Goal: Task Accomplishment & Management: Complete application form

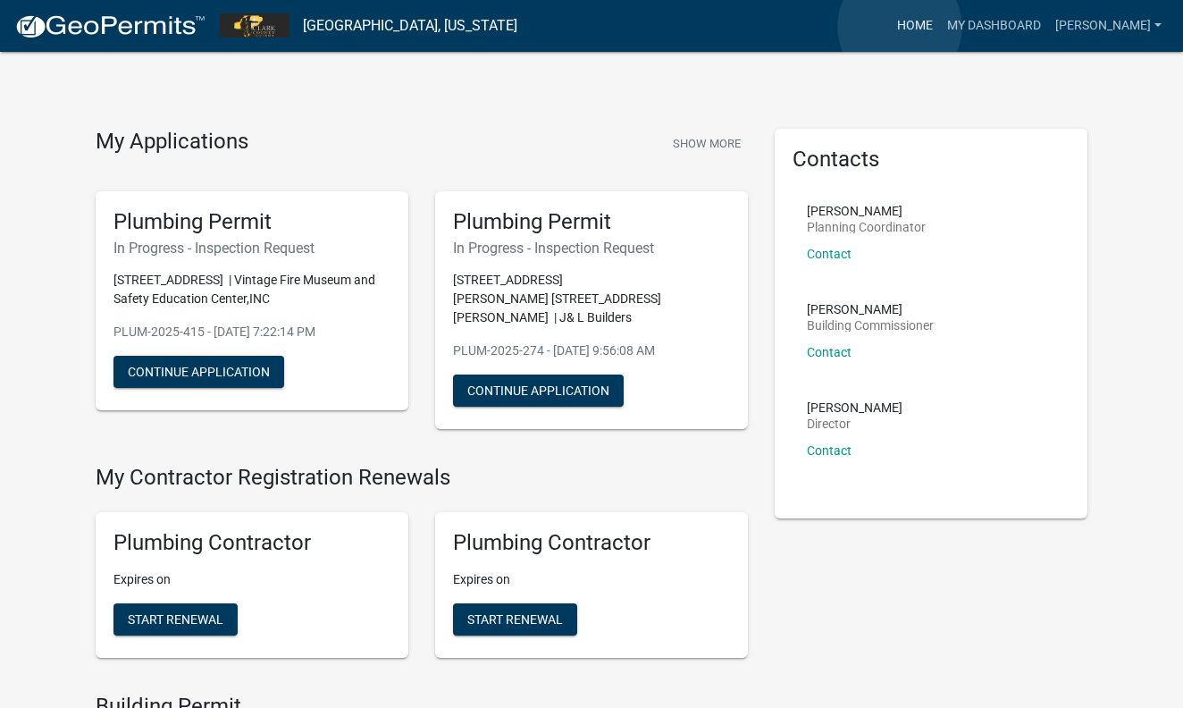
click at [900, 27] on link "Home" at bounding box center [915, 26] width 50 height 34
click at [1120, 26] on link "[PERSON_NAME]" at bounding box center [1108, 26] width 121 height 34
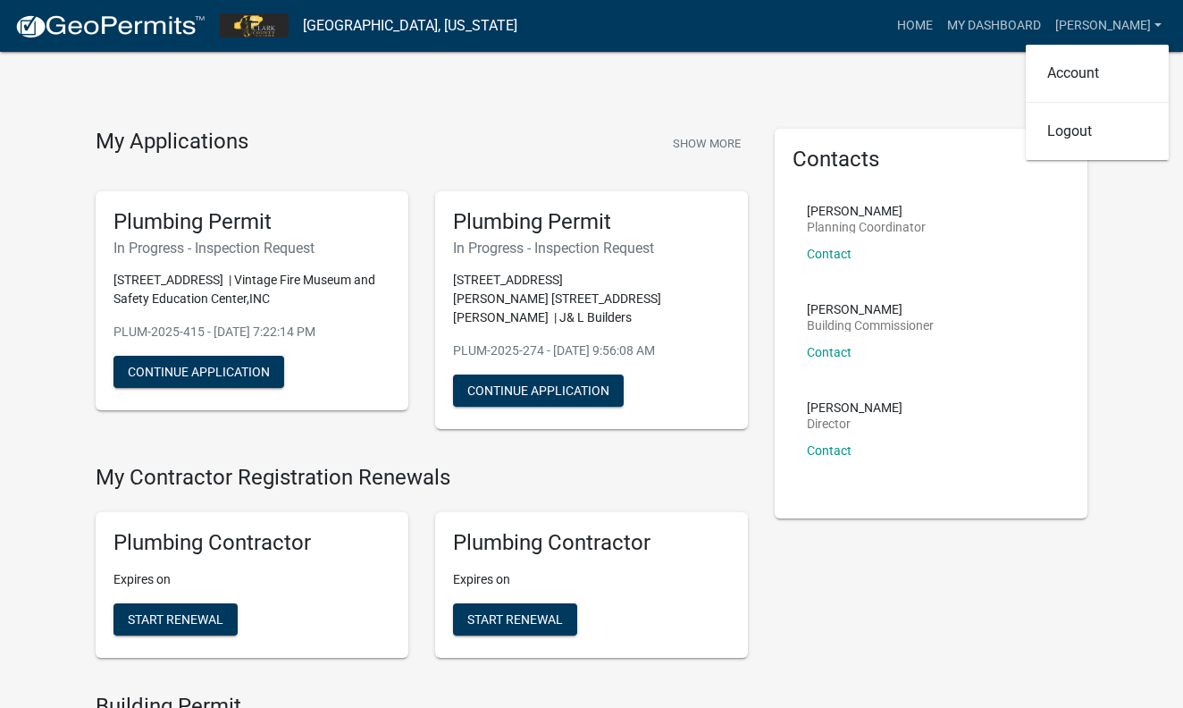
click at [147, 31] on img at bounding box center [109, 26] width 191 height 27
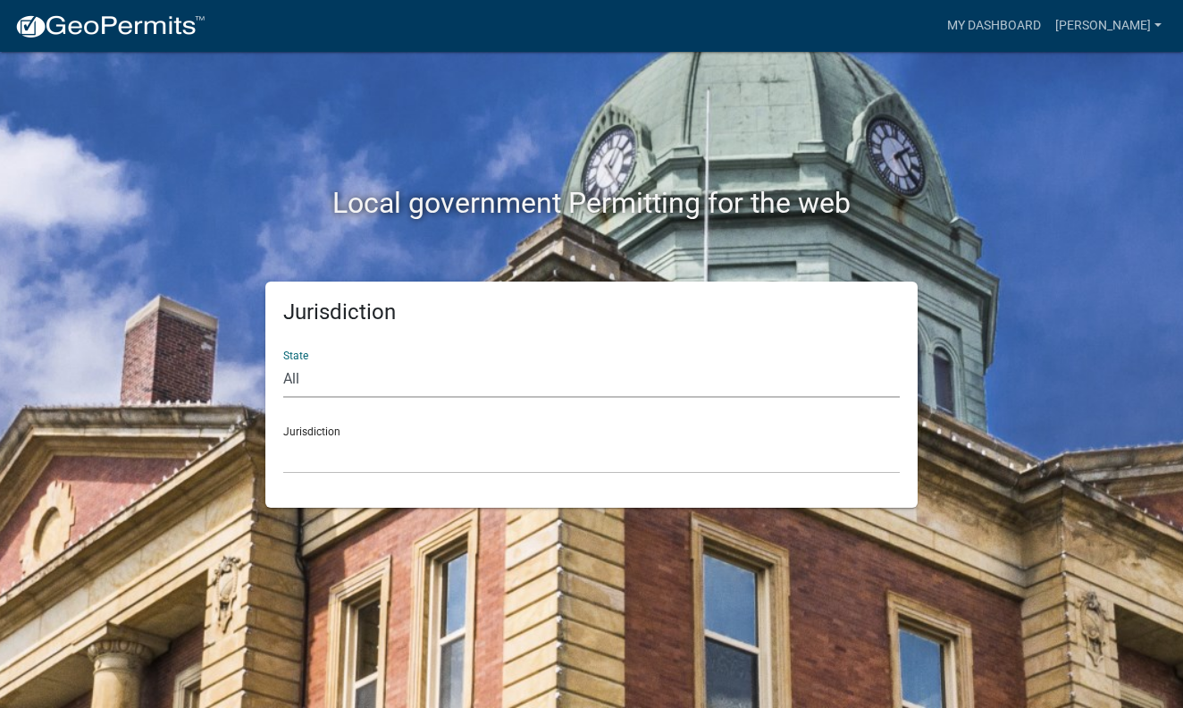
select select "[US_STATE]"
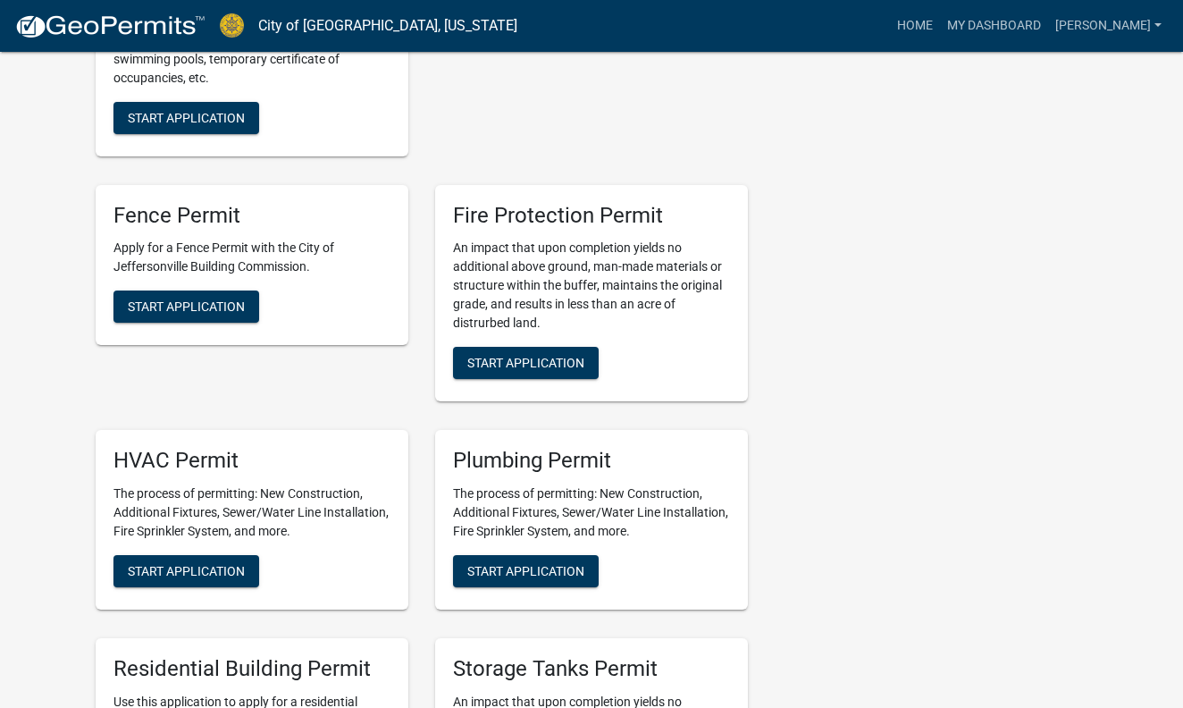
scroll to position [934, 0]
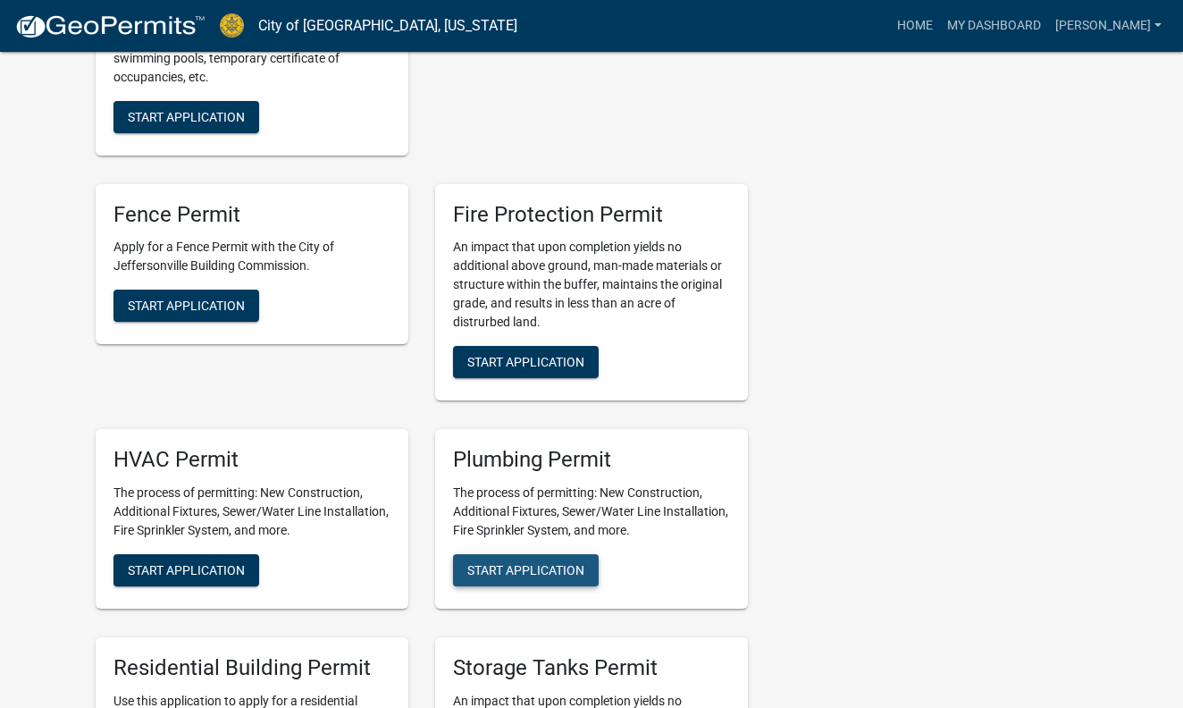
click at [526, 563] on span "Start Application" at bounding box center [525, 570] width 117 height 14
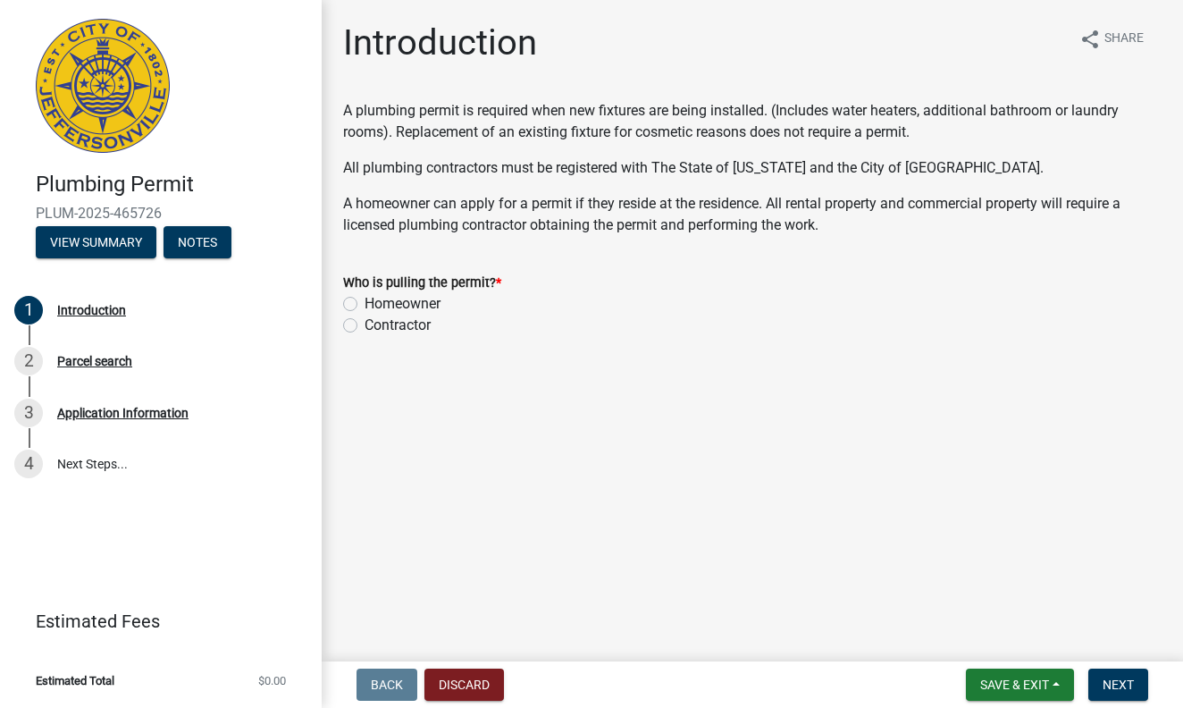
click at [365, 325] on label "Contractor" at bounding box center [398, 325] width 66 height 21
click at [365, 325] on input "Contractor" at bounding box center [371, 321] width 12 height 12
radio input "true"
click at [1115, 680] on span "Next" at bounding box center [1118, 684] width 31 height 14
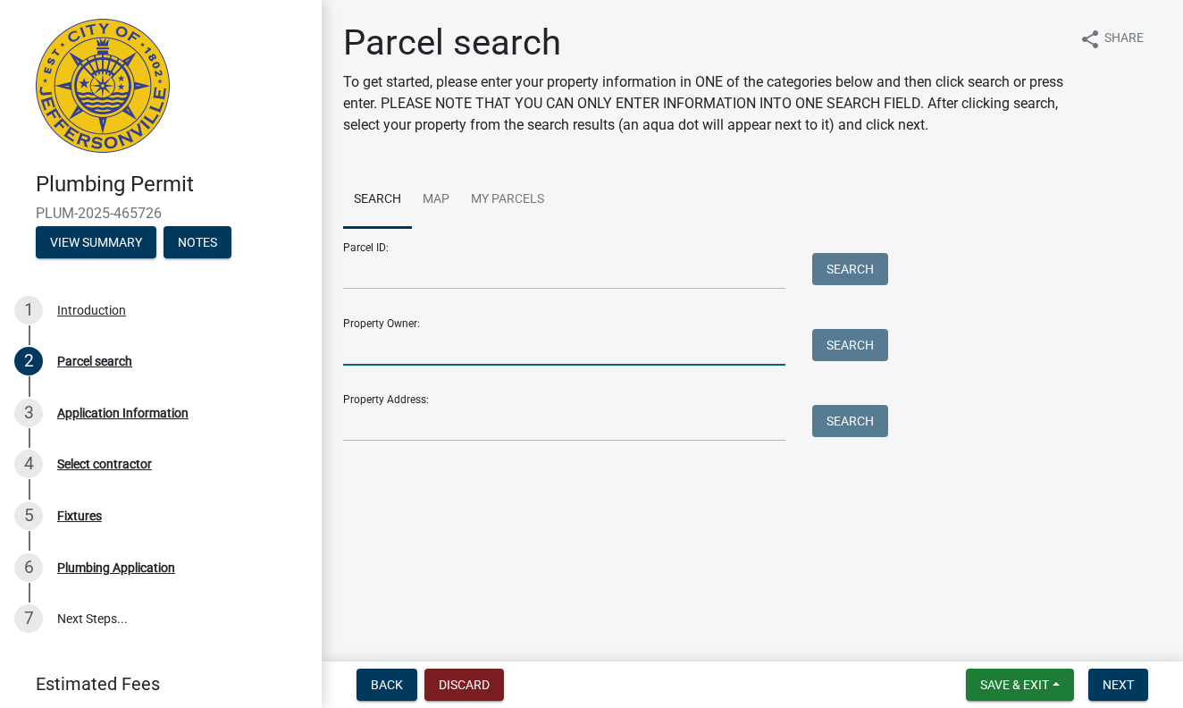
click at [368, 350] on input "Property Owner:" at bounding box center [564, 347] width 442 height 37
type input "[PERSON_NAME]"
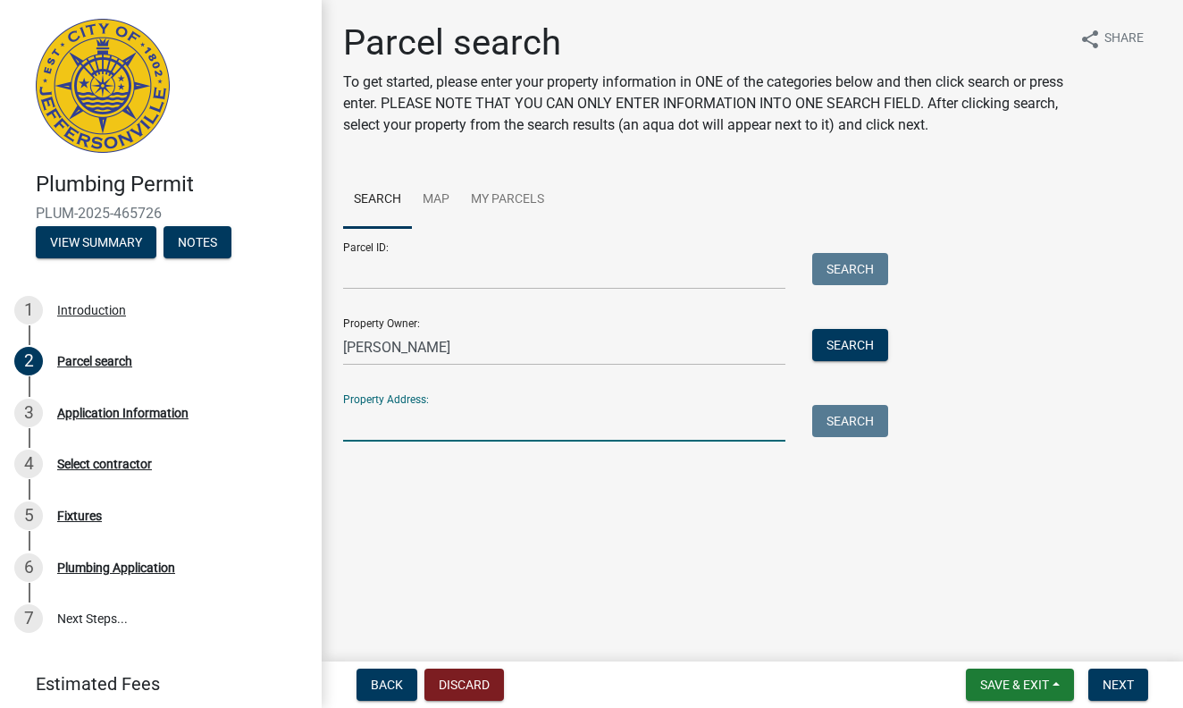
click at [360, 422] on input "Property Address:" at bounding box center [564, 423] width 442 height 37
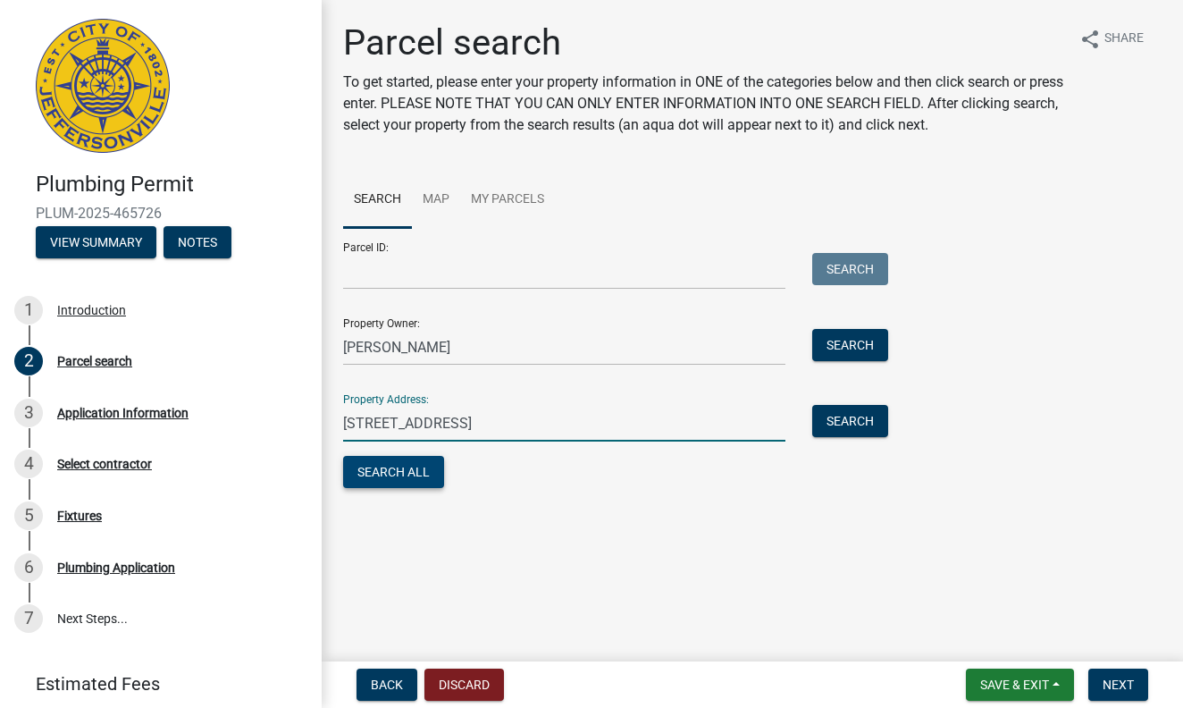
type input "[STREET_ADDRESS]"
click at [393, 478] on button "Search All" at bounding box center [393, 472] width 101 height 32
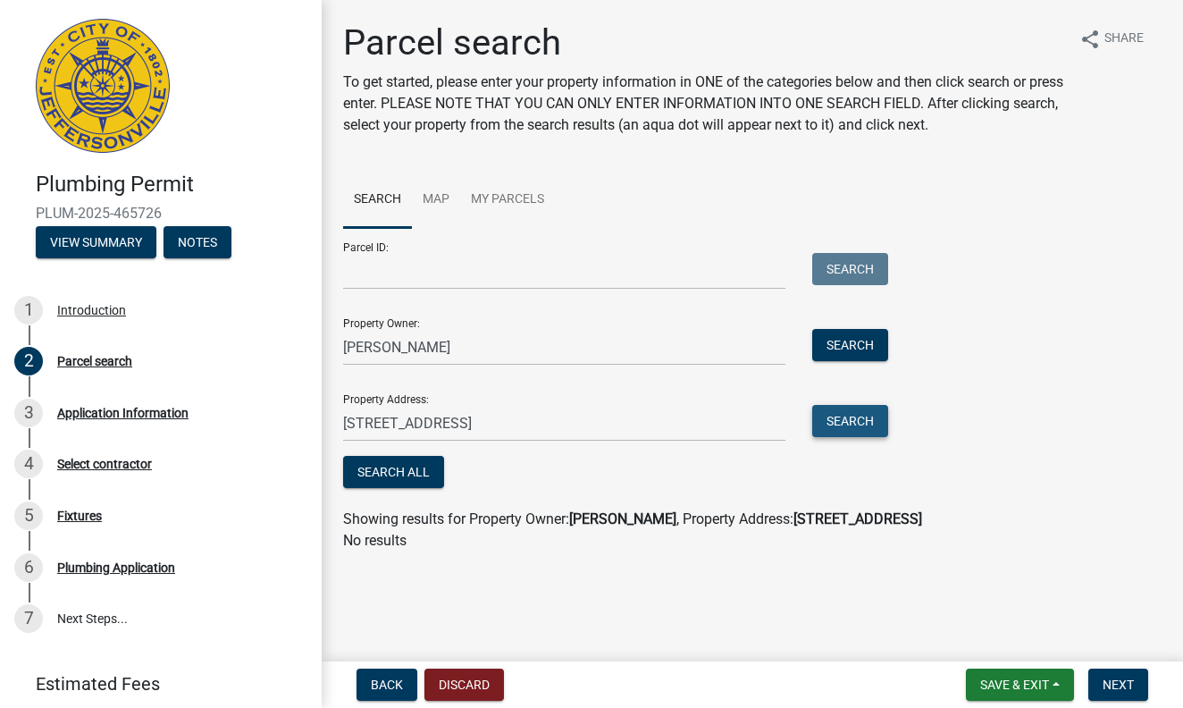
click at [864, 416] on button "Search" at bounding box center [850, 421] width 76 height 32
click at [865, 335] on button "Search" at bounding box center [850, 345] width 76 height 32
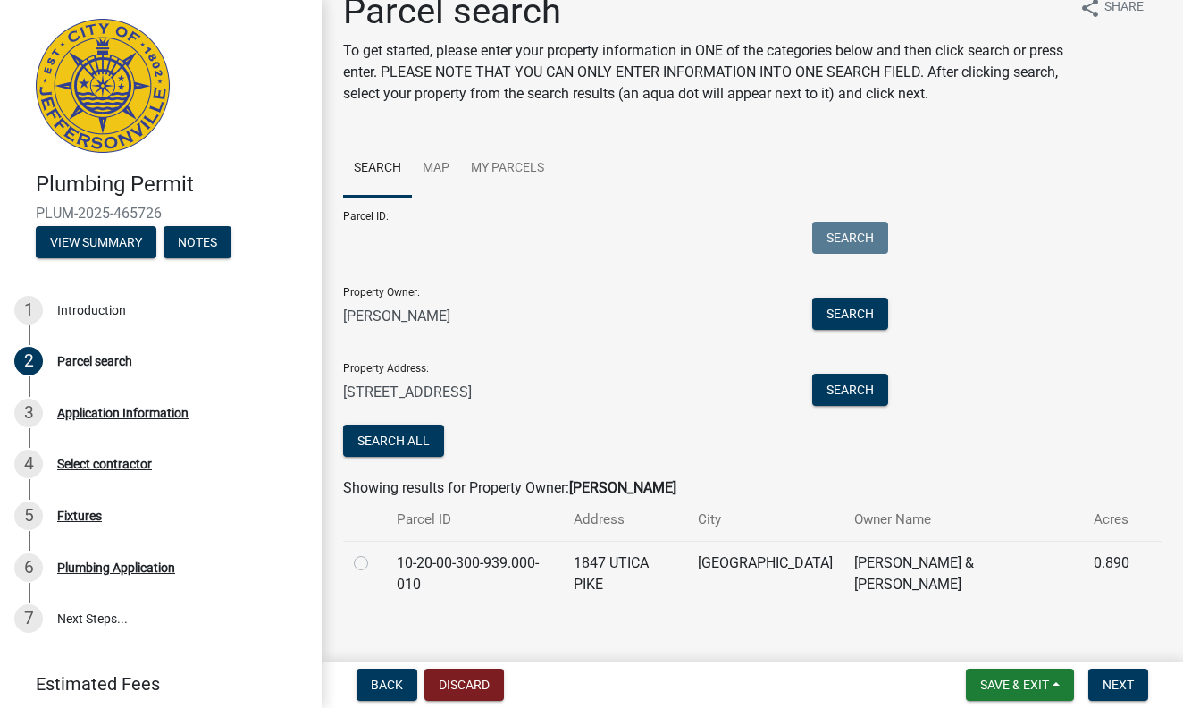
scroll to position [30, 0]
click at [353, 561] on td at bounding box center [364, 574] width 43 height 65
click at [353, 563] on td at bounding box center [364, 574] width 43 height 65
click at [375, 553] on label at bounding box center [375, 553] width 0 height 0
click at [375, 563] on input "radio" at bounding box center [381, 559] width 12 height 12
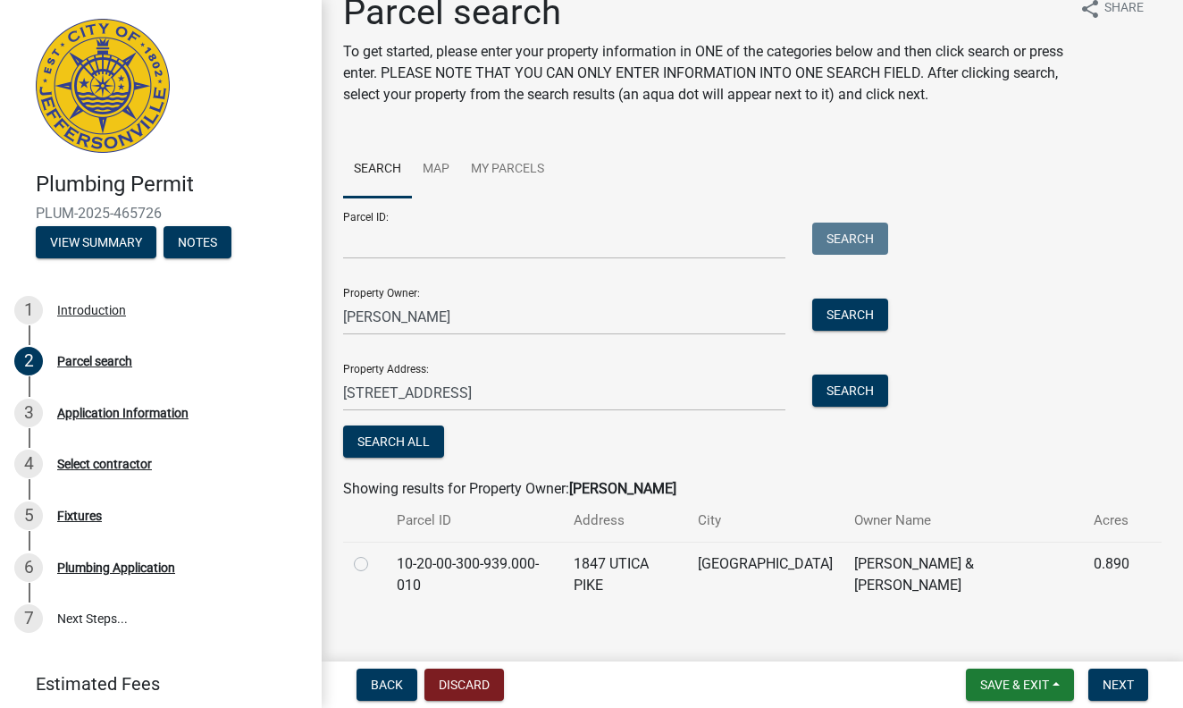
radio input "true"
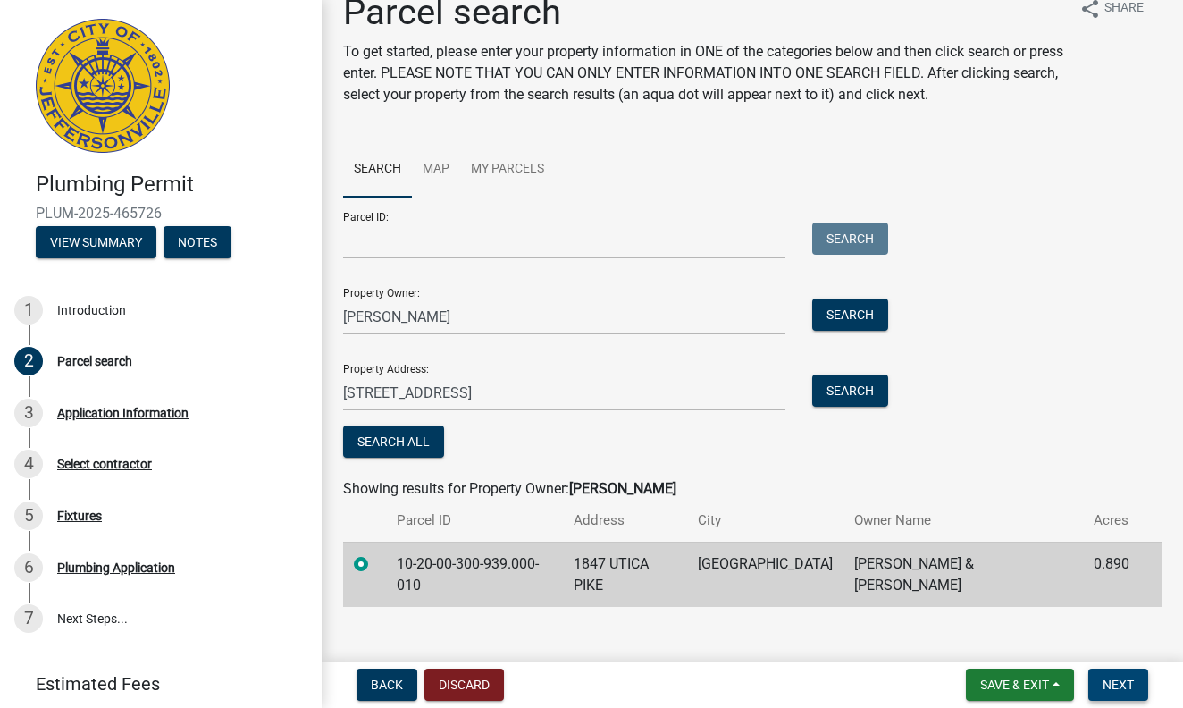
click at [1121, 679] on span "Next" at bounding box center [1118, 684] width 31 height 14
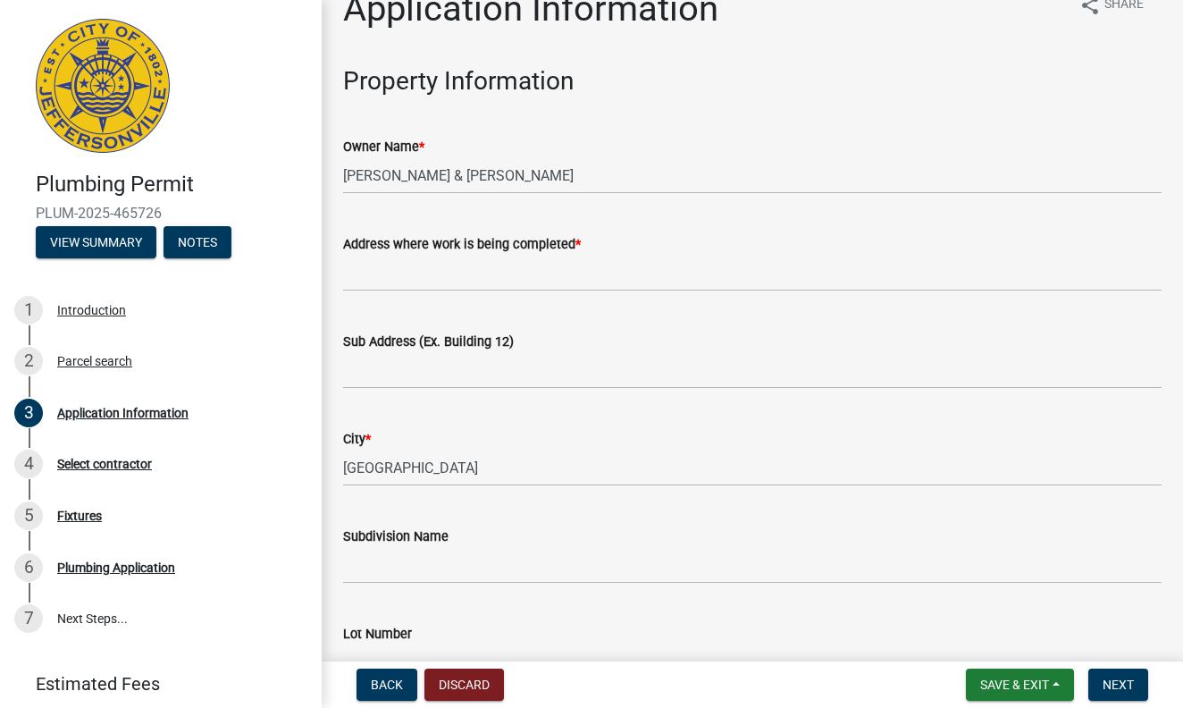
scroll to position [37, 0]
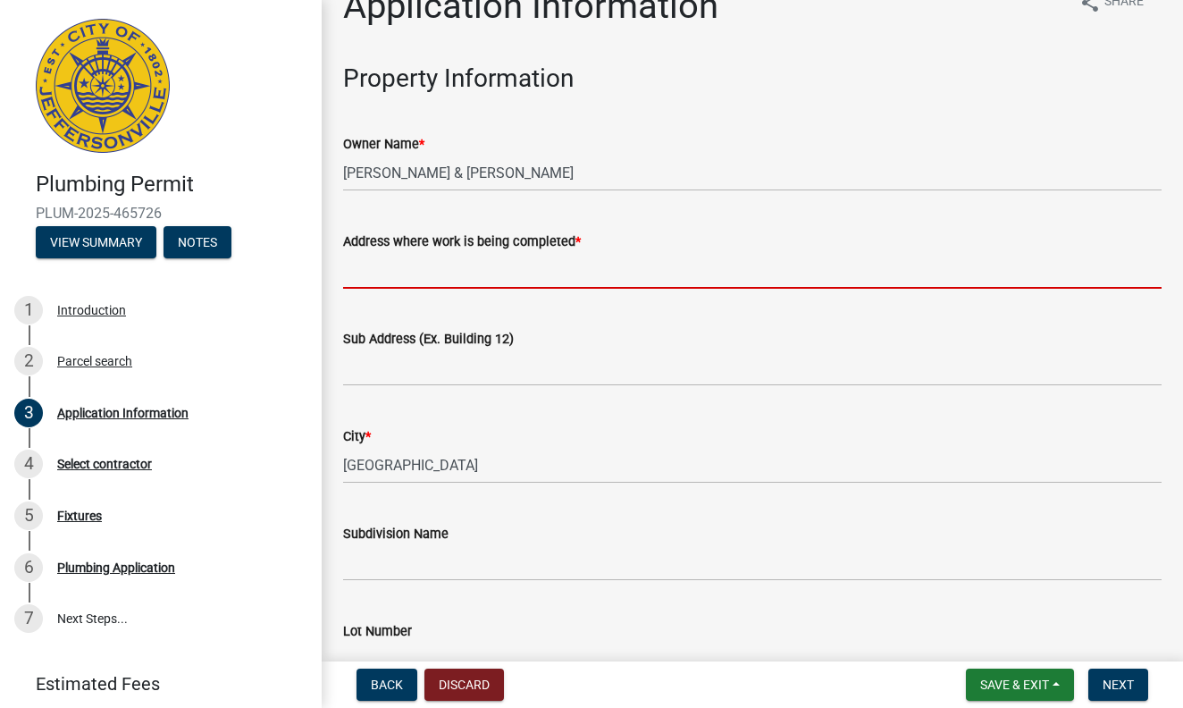
click at [379, 274] on input "Address where work is being completed *" at bounding box center [752, 270] width 819 height 37
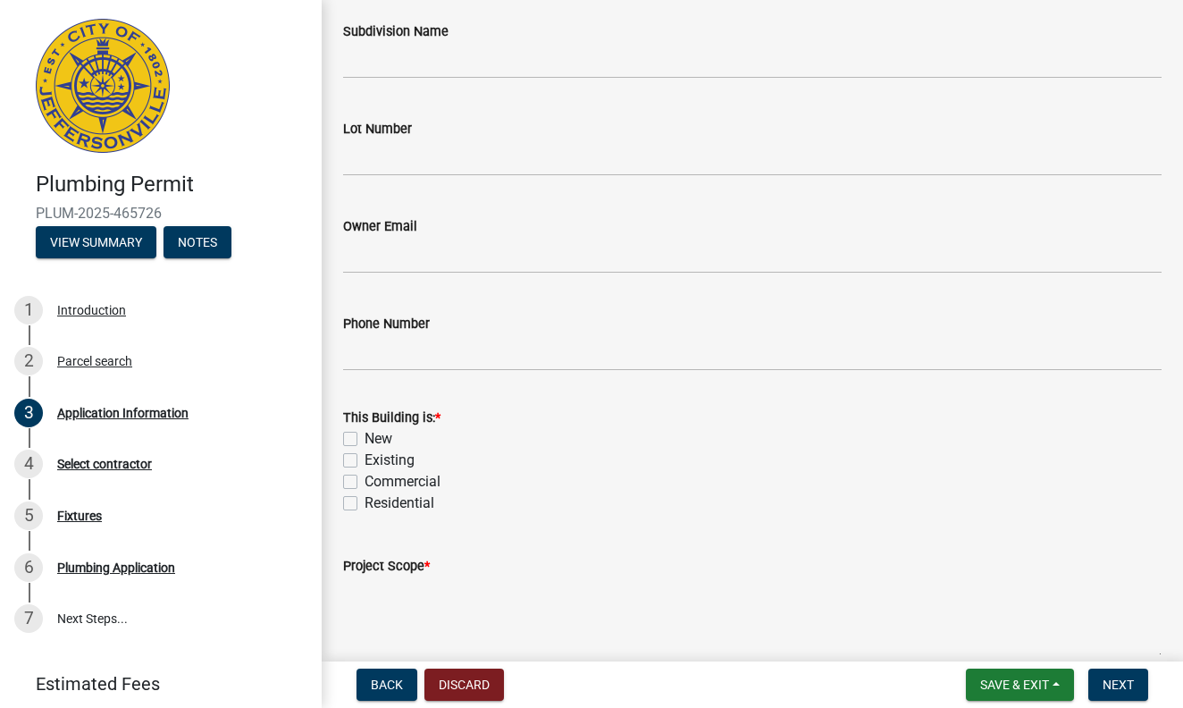
scroll to position [546, 0]
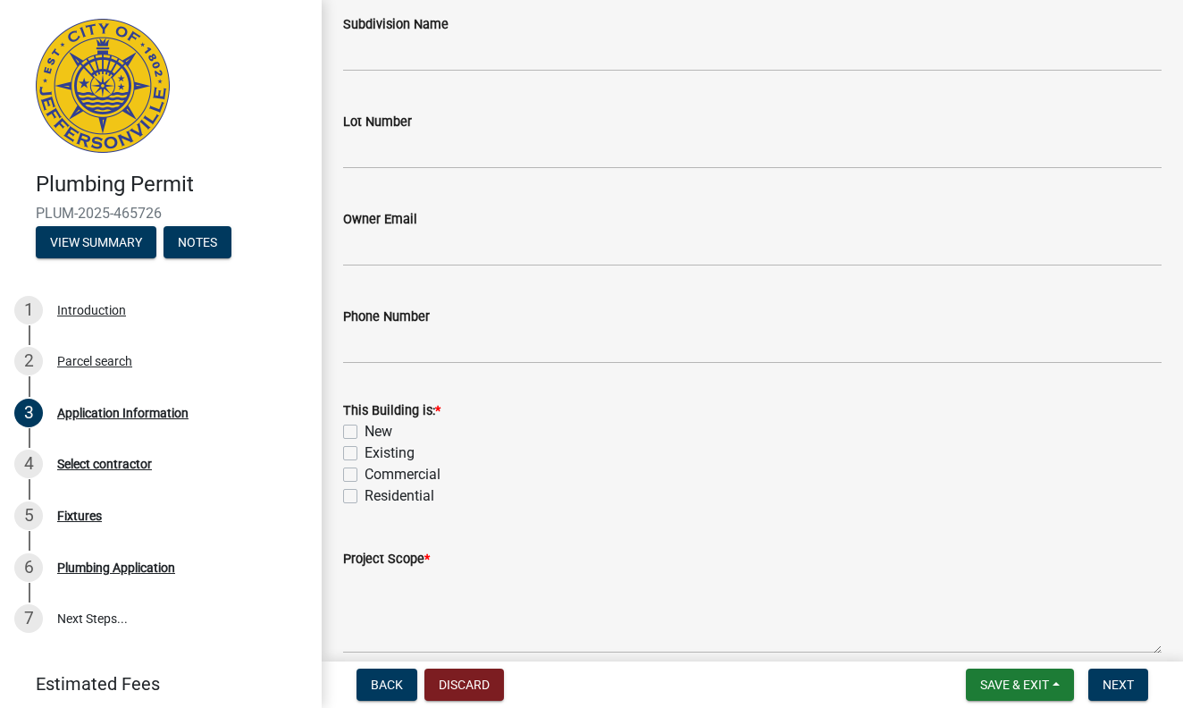
type input "[STREET_ADDRESS]"
click at [365, 448] on label "Existing" at bounding box center [390, 452] width 50 height 21
click at [365, 448] on input "Existing" at bounding box center [371, 448] width 12 height 12
checkbox input "true"
checkbox input "false"
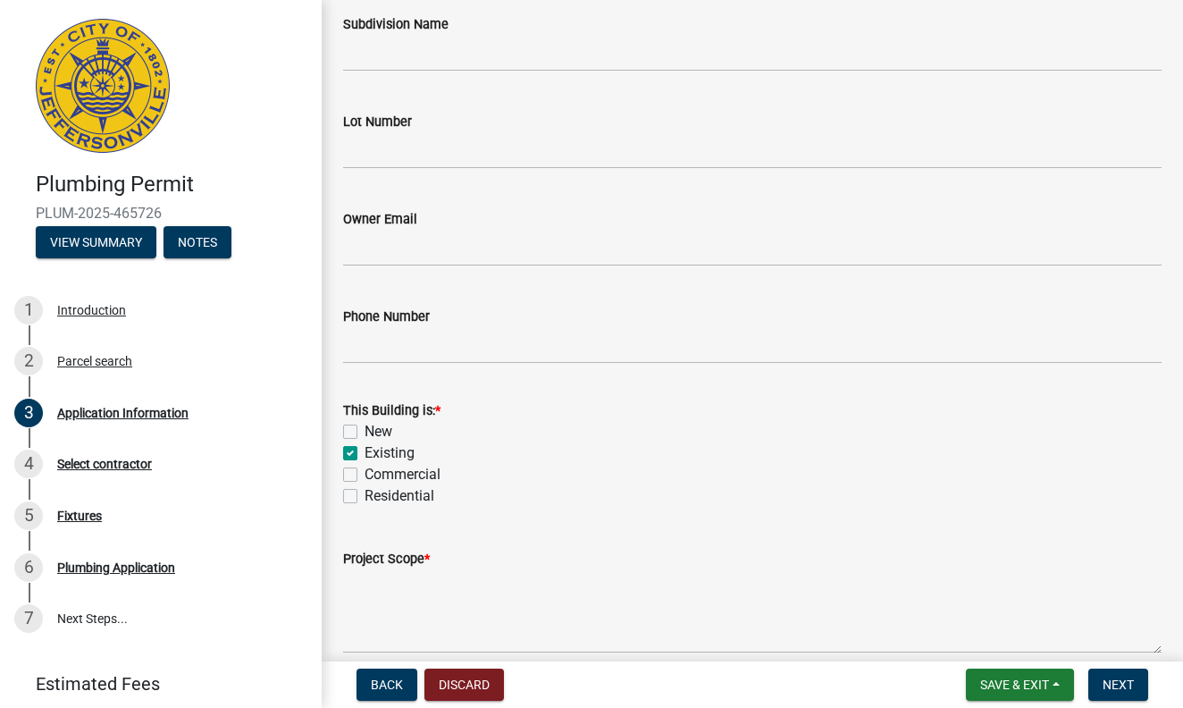
checkbox input "true"
checkbox input "false"
click at [365, 494] on label "Residential" at bounding box center [400, 495] width 70 height 21
click at [365, 494] on input "Residential" at bounding box center [371, 491] width 12 height 12
checkbox input "true"
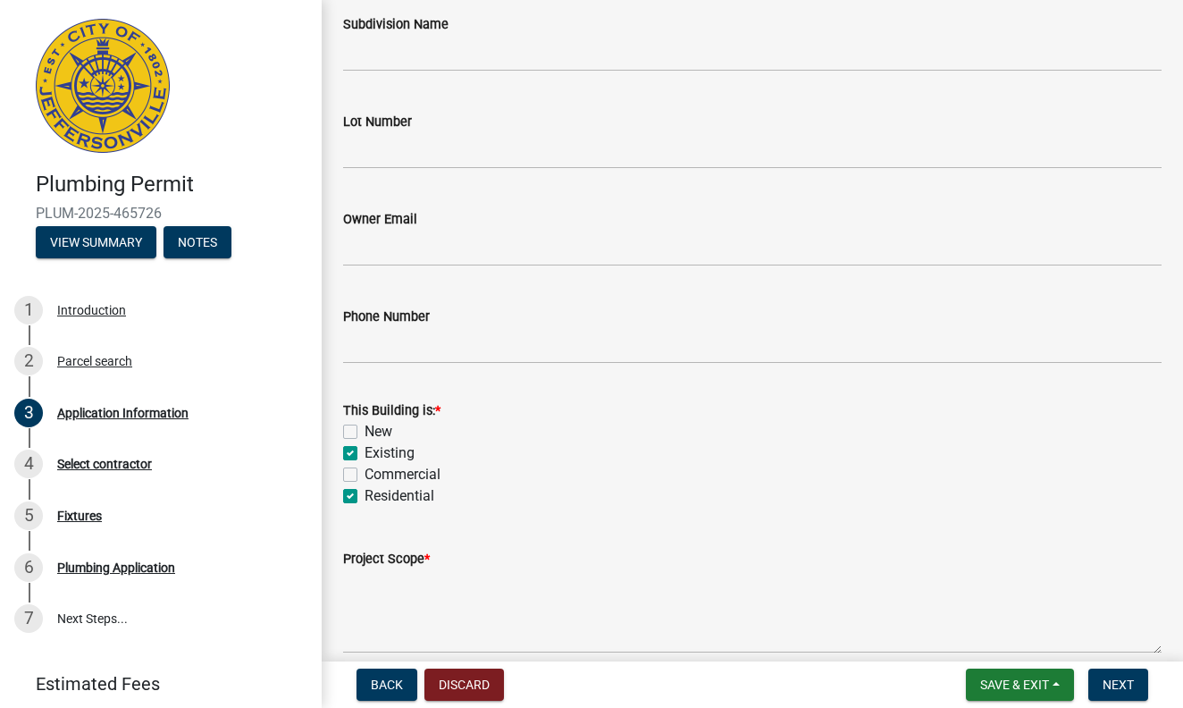
checkbox input "false"
checkbox input "true"
checkbox input "false"
checkbox input "true"
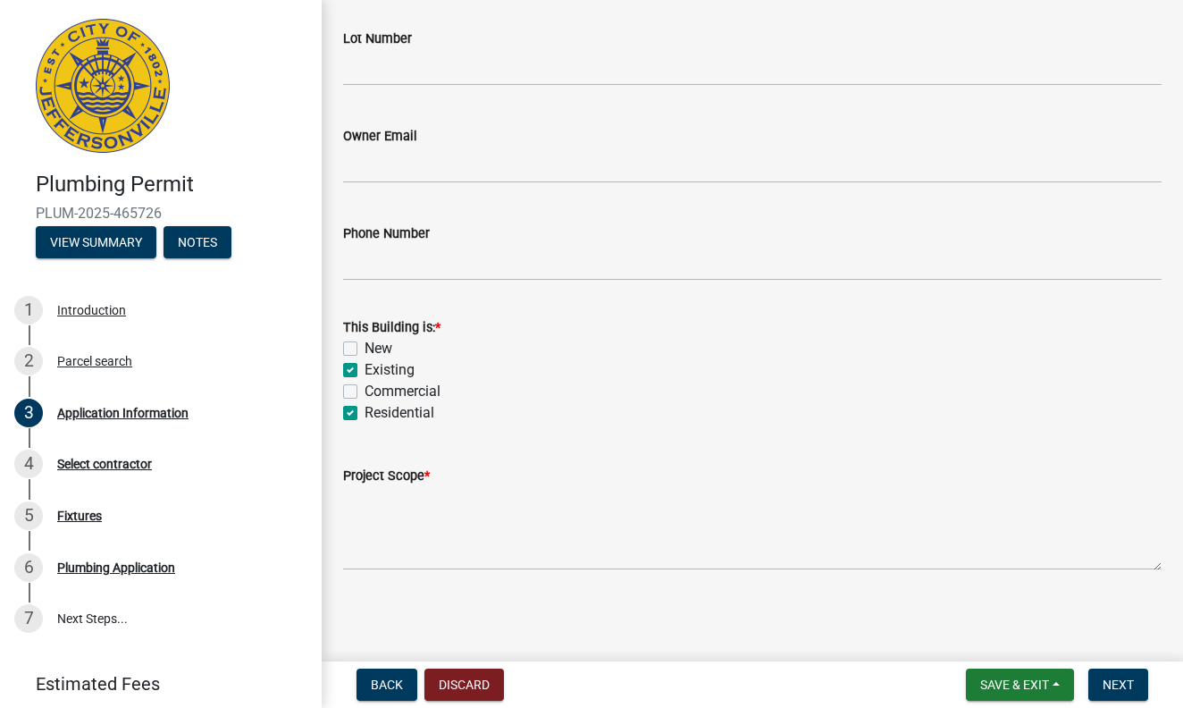
scroll to position [628, 0]
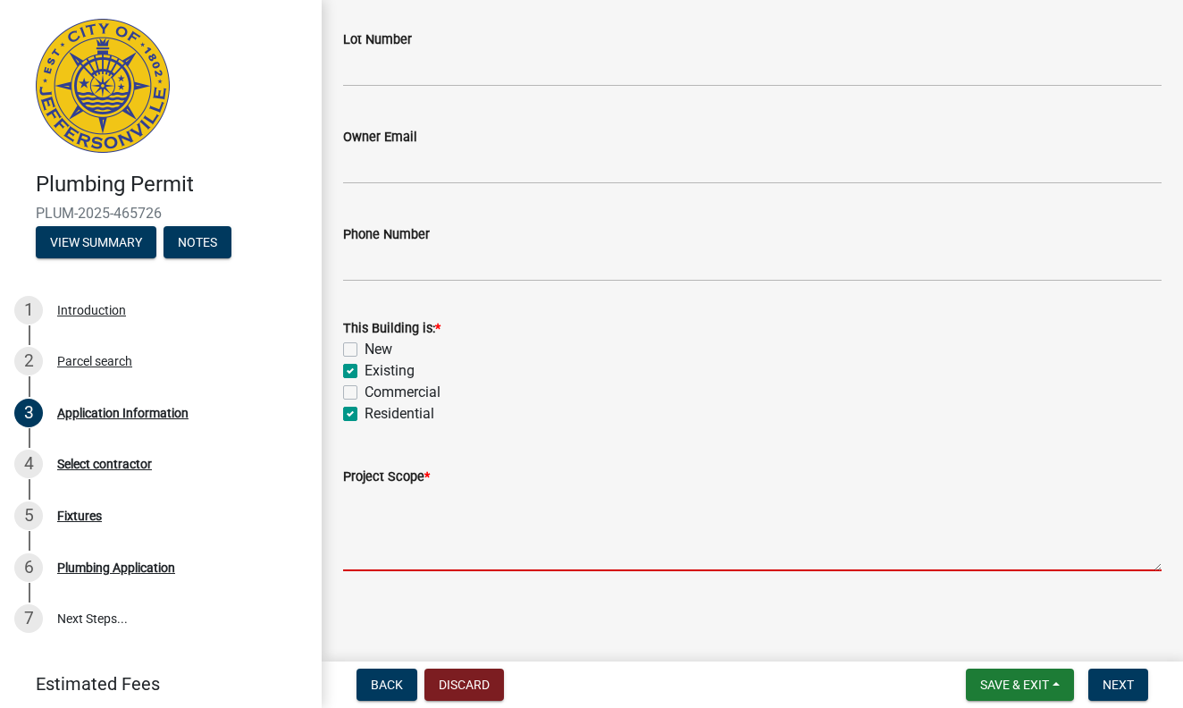
click at [384, 546] on textarea "Project Scope *" at bounding box center [752, 529] width 819 height 84
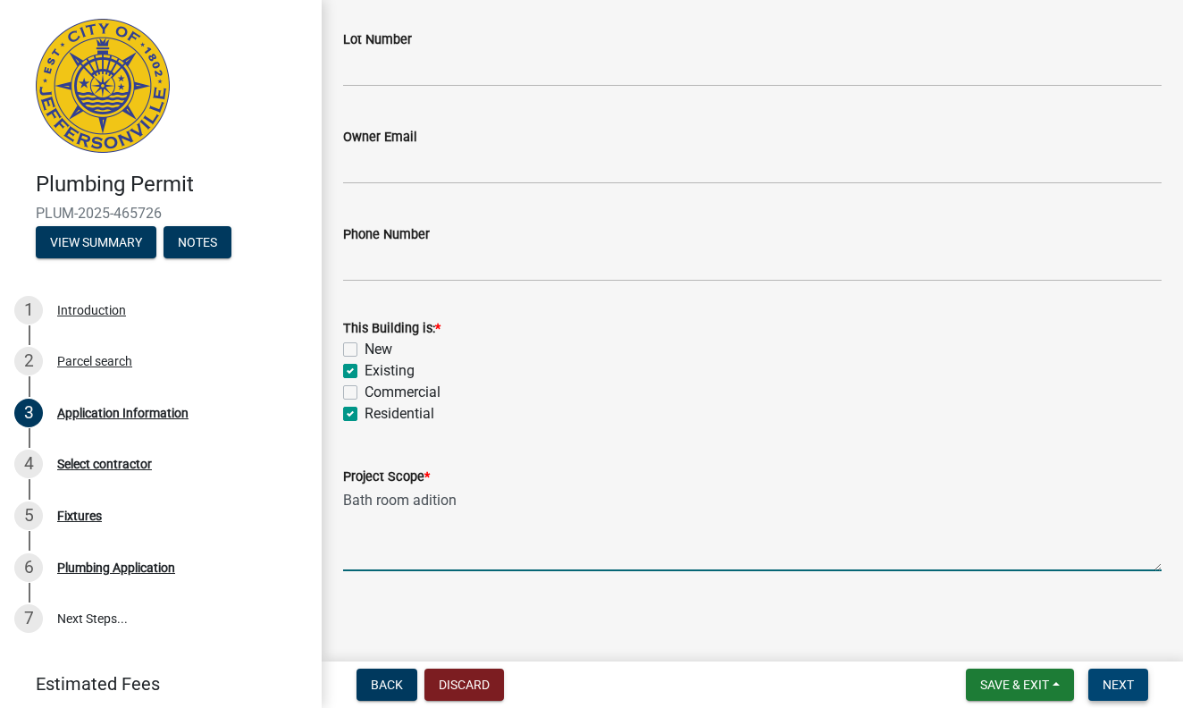
type textarea "Bath room adition"
click at [1115, 678] on span "Next" at bounding box center [1118, 684] width 31 height 14
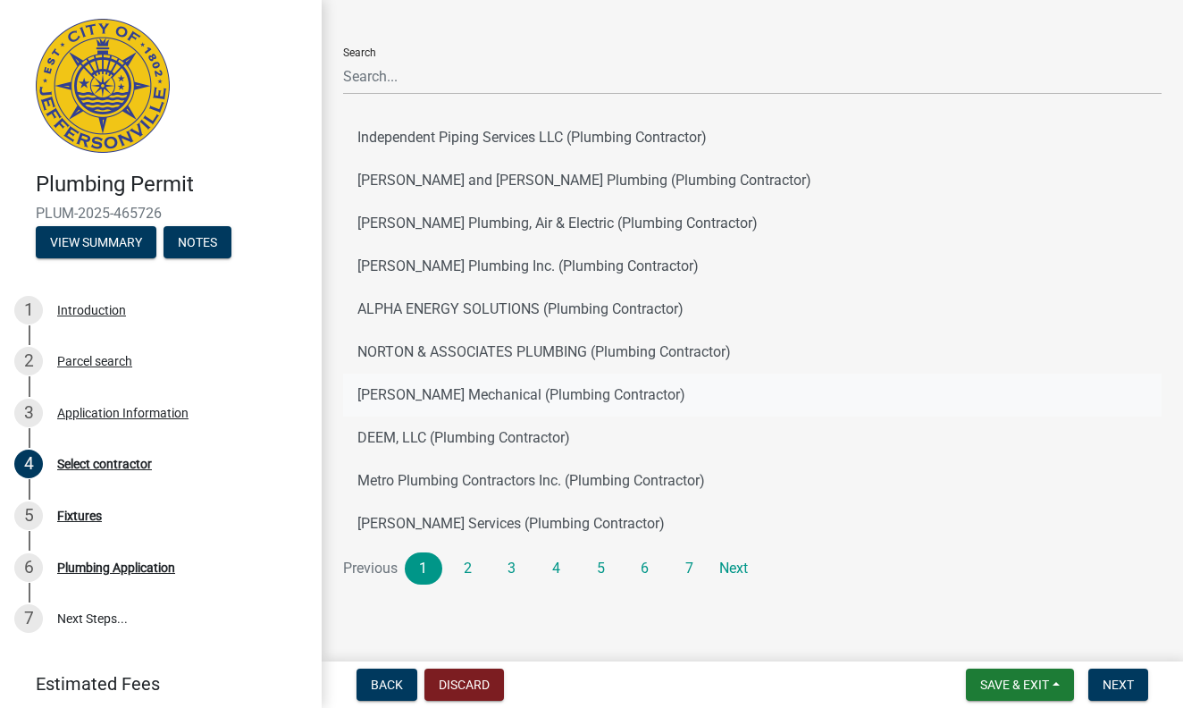
scroll to position [67, 0]
click at [690, 567] on link "7" at bounding box center [690, 568] width 38 height 32
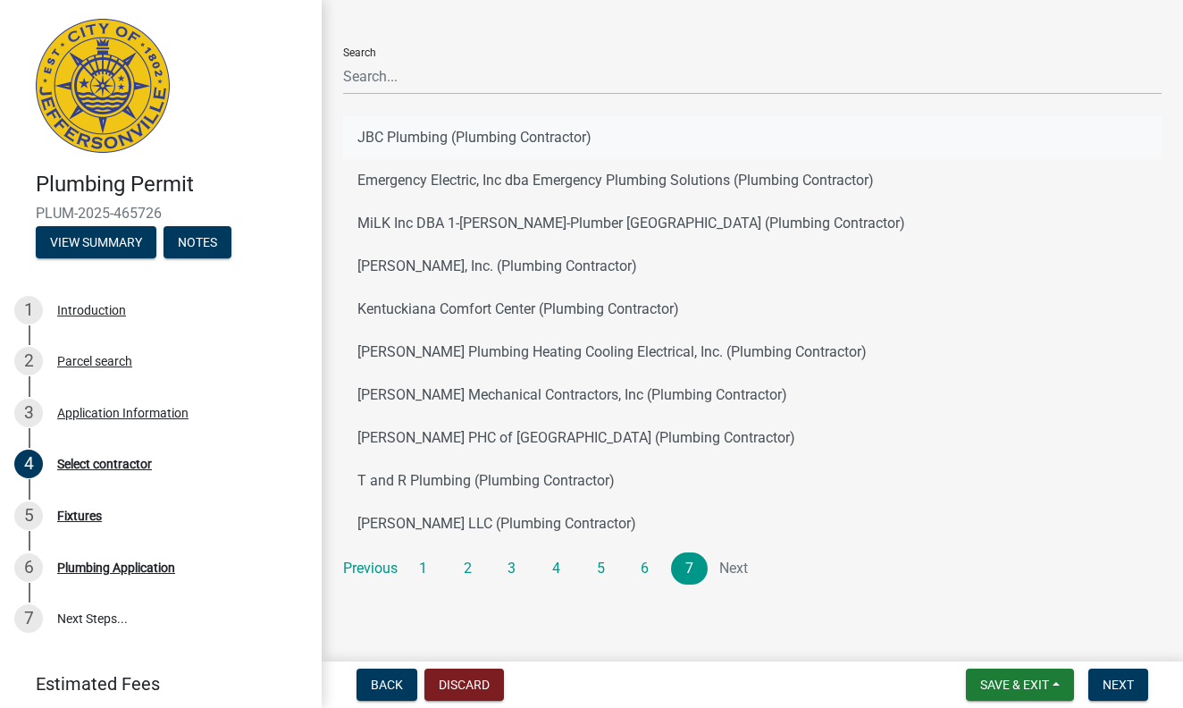
click at [407, 139] on button "JBC Plumbing (Plumbing Contractor)" at bounding box center [752, 137] width 819 height 43
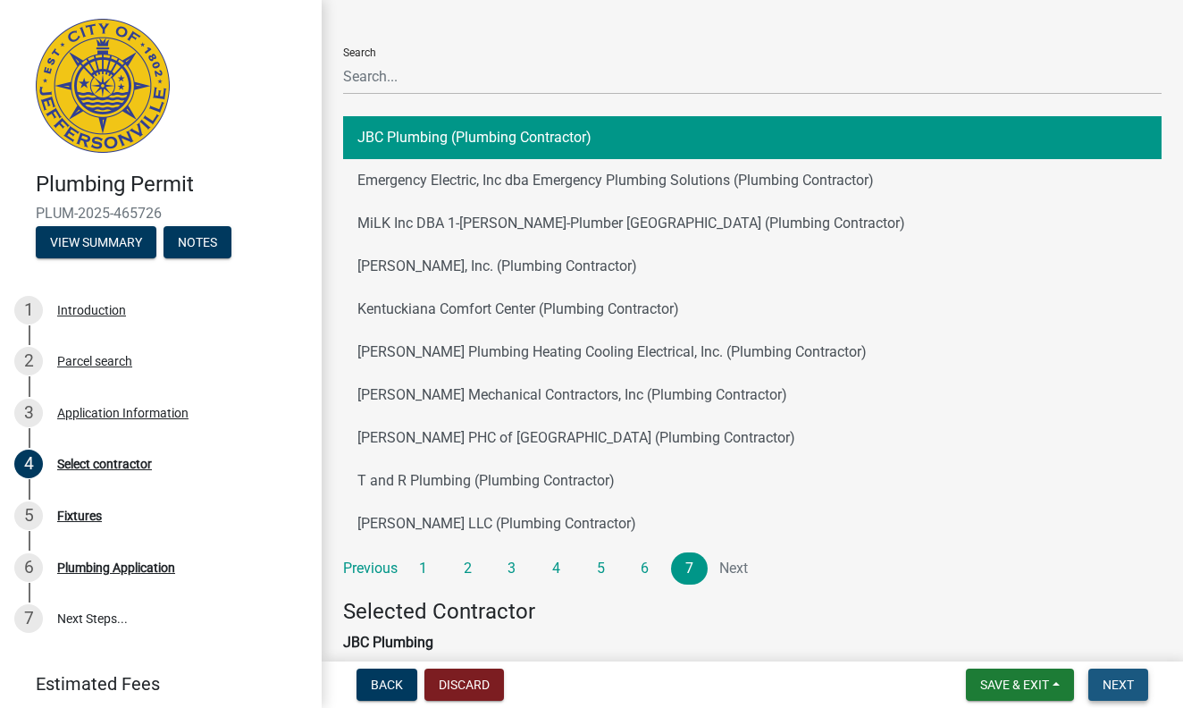
click at [1117, 687] on span "Next" at bounding box center [1118, 684] width 31 height 14
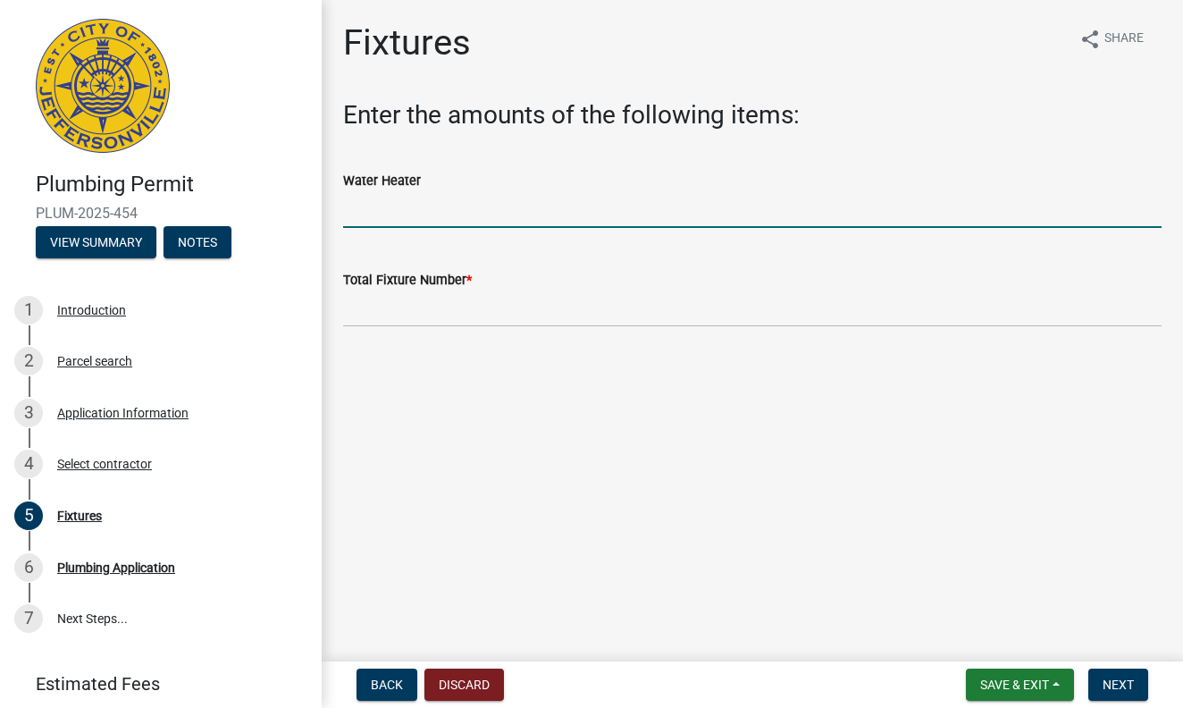
click at [398, 220] on input "text" at bounding box center [752, 209] width 819 height 37
type input "0"
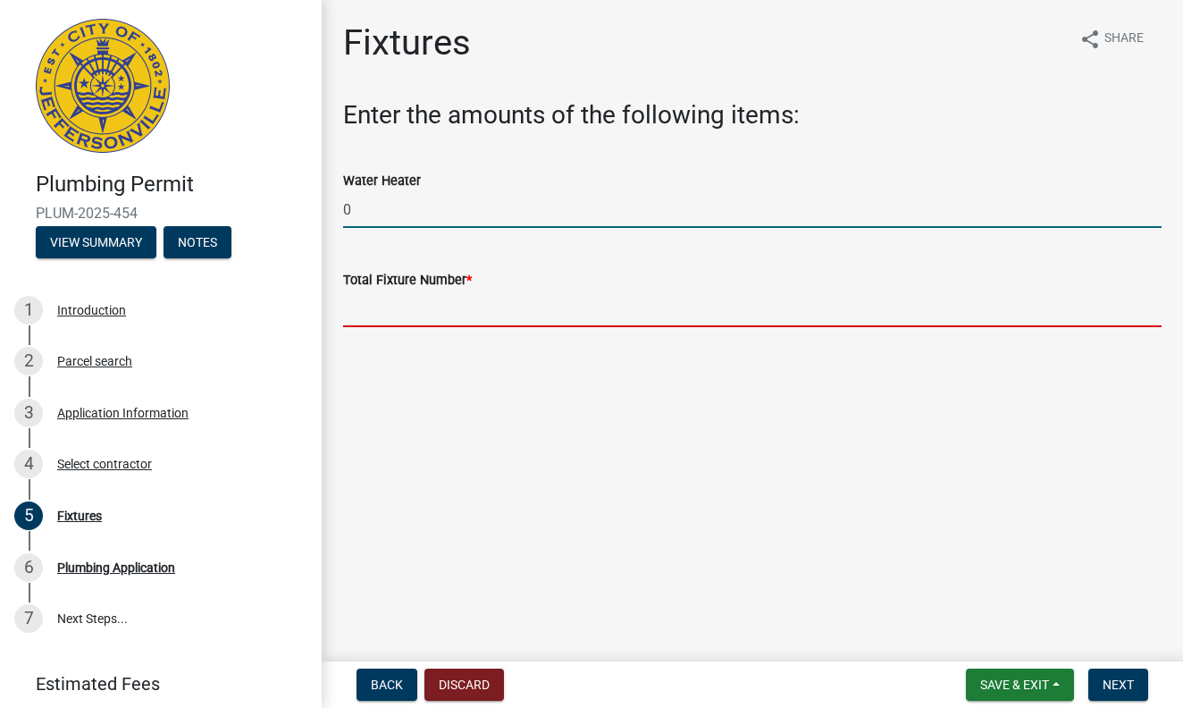
click at [392, 319] on input "text" at bounding box center [752, 308] width 819 height 37
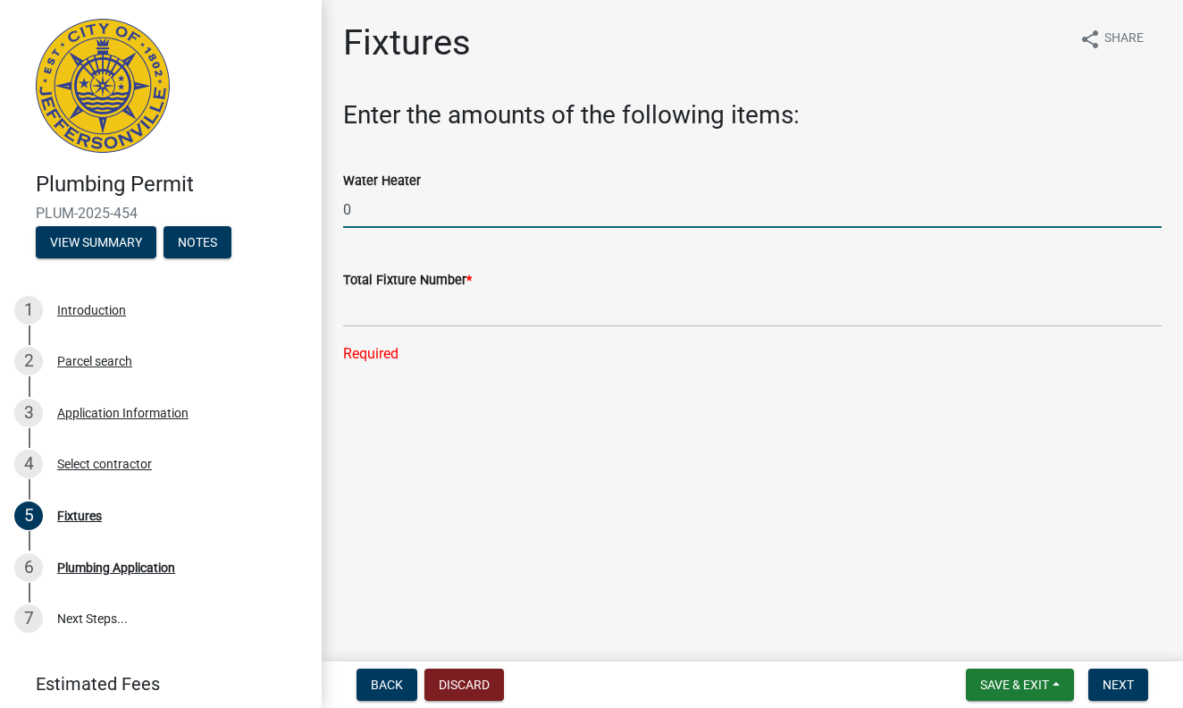
click at [358, 212] on input "0" at bounding box center [752, 209] width 819 height 37
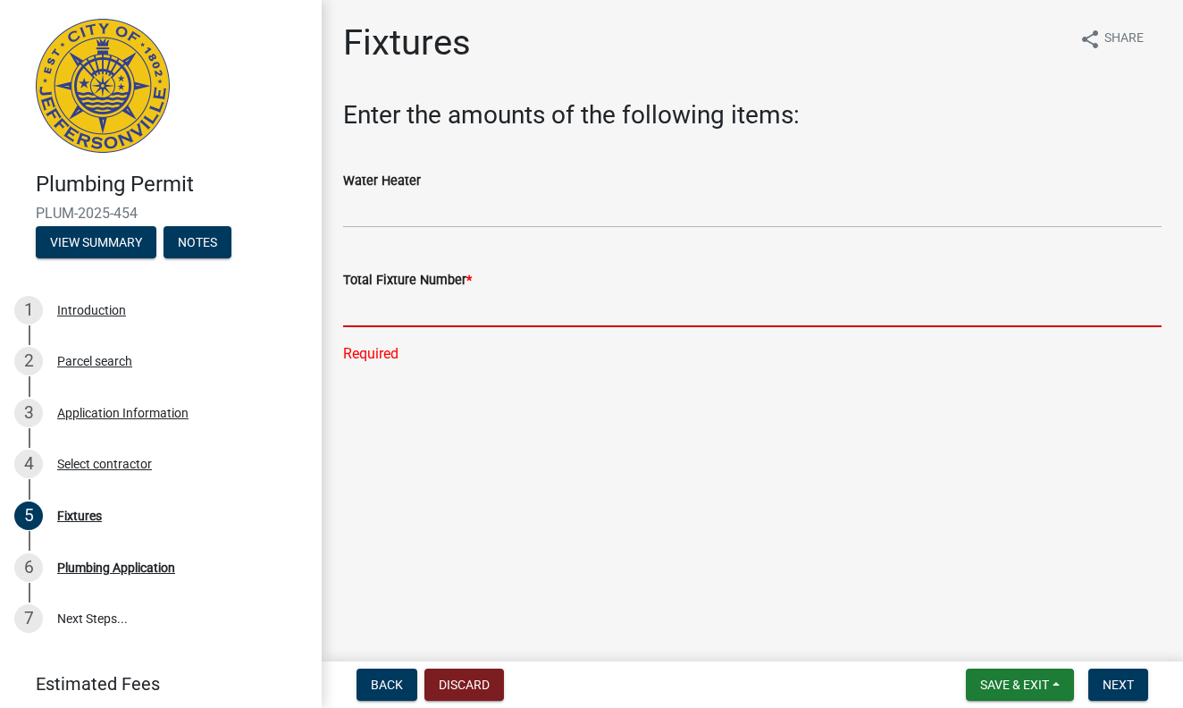
click at [357, 306] on input "text" at bounding box center [752, 308] width 819 height 37
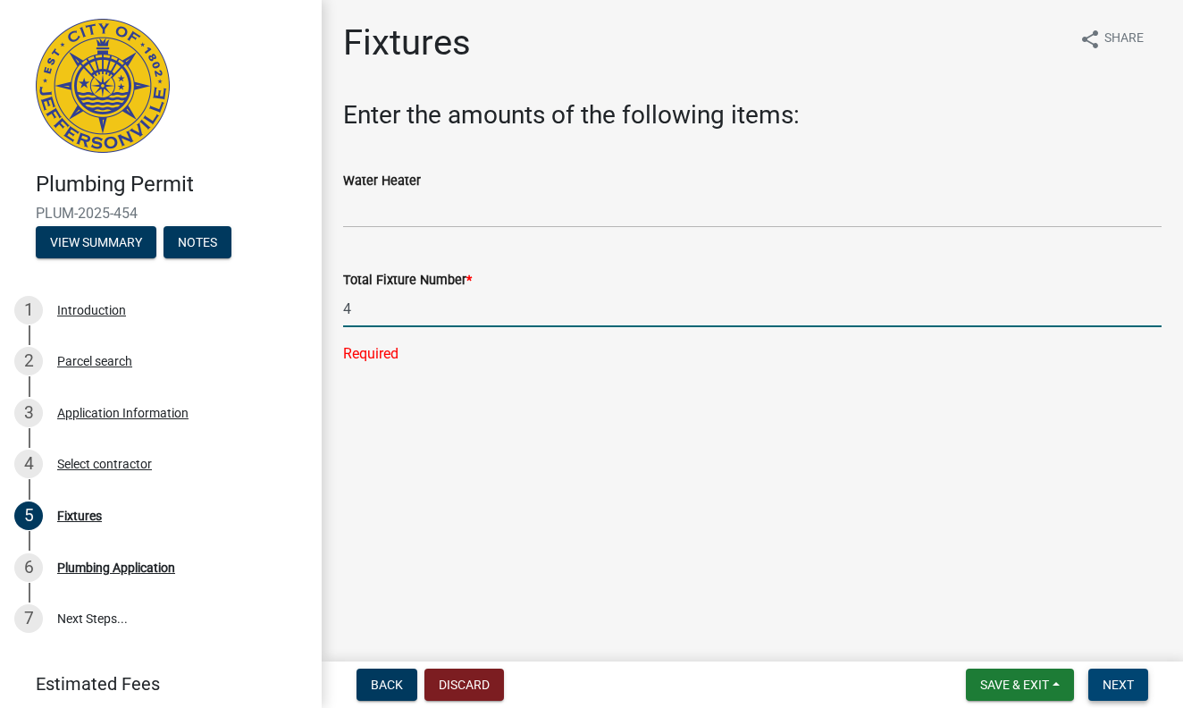
type input "4"
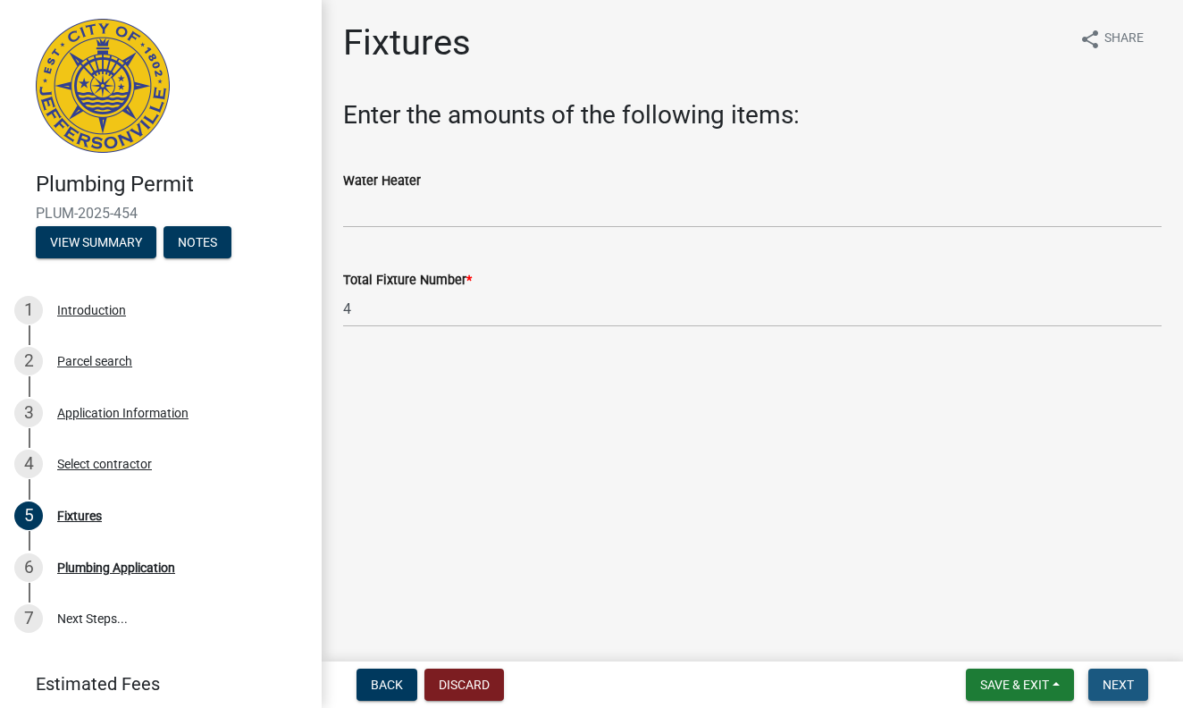
click at [1116, 690] on span "Next" at bounding box center [1118, 684] width 31 height 14
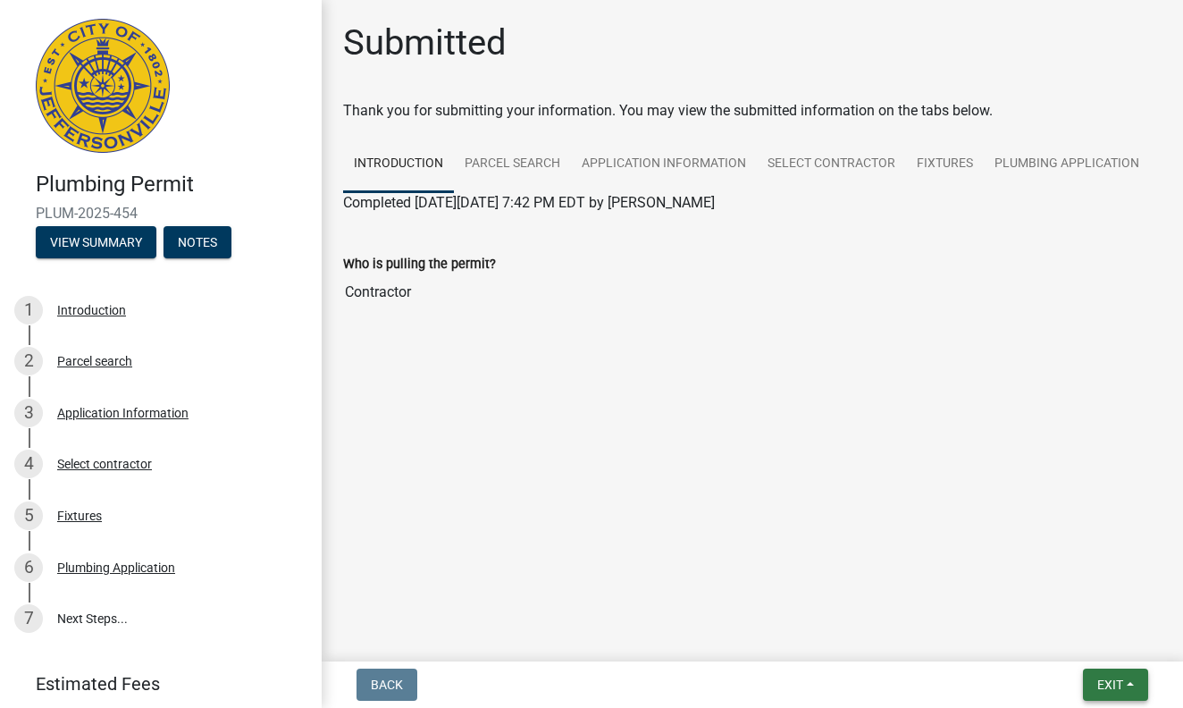
click at [1114, 682] on span "Exit" at bounding box center [1110, 684] width 26 height 14
click at [1059, 644] on button "Save & Exit" at bounding box center [1077, 638] width 143 height 43
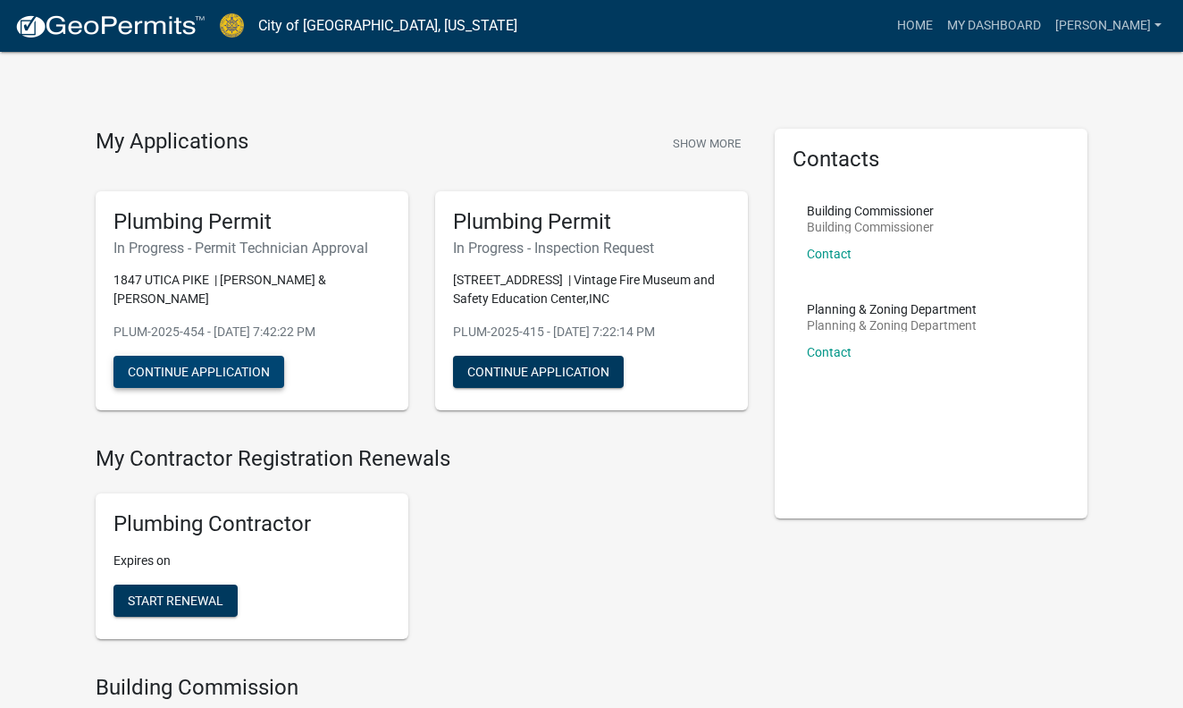
click at [206, 356] on button "Continue Application" at bounding box center [198, 372] width 171 height 32
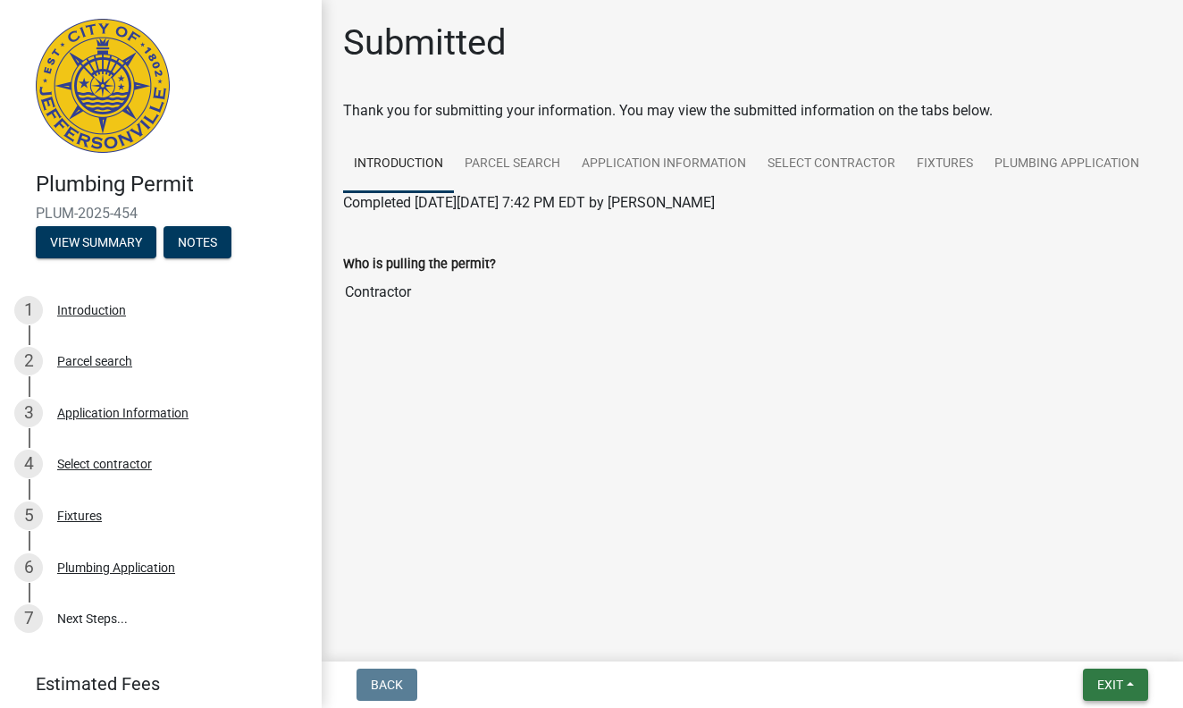
click at [1098, 684] on span "Exit" at bounding box center [1110, 684] width 26 height 14
click at [1061, 639] on button "Save & Exit" at bounding box center [1077, 638] width 143 height 43
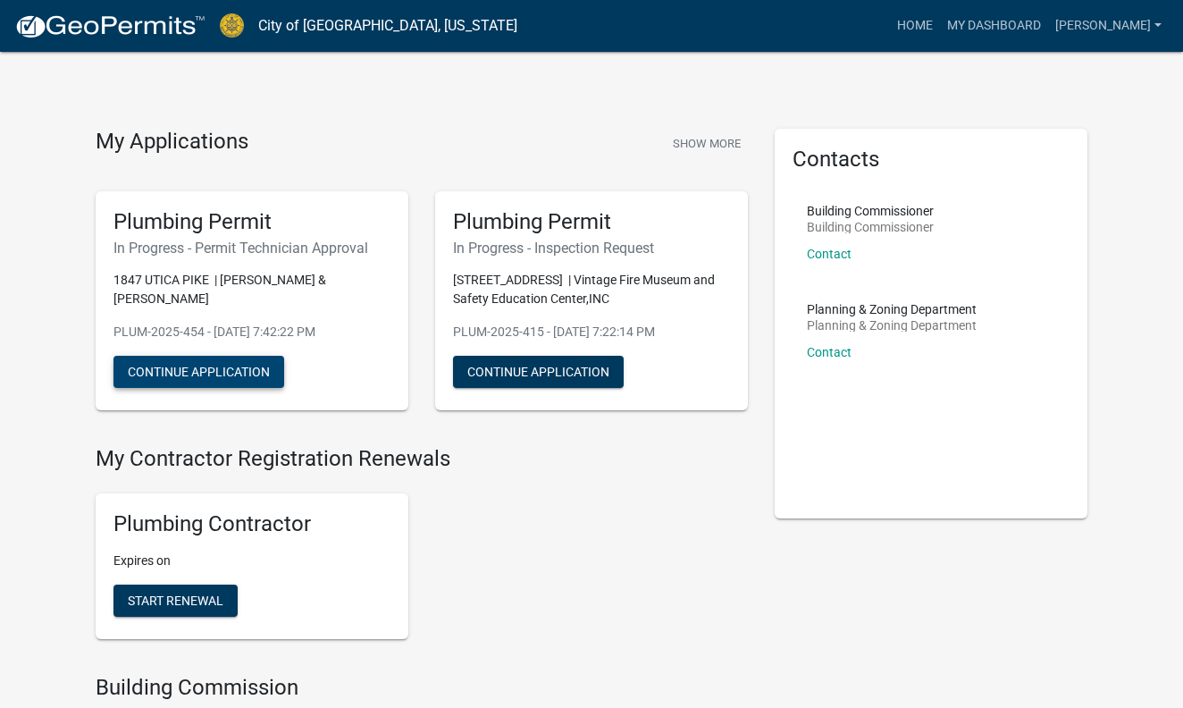
click at [228, 357] on button "Continue Application" at bounding box center [198, 372] width 171 height 32
